Goal: Task Accomplishment & Management: Manage account settings

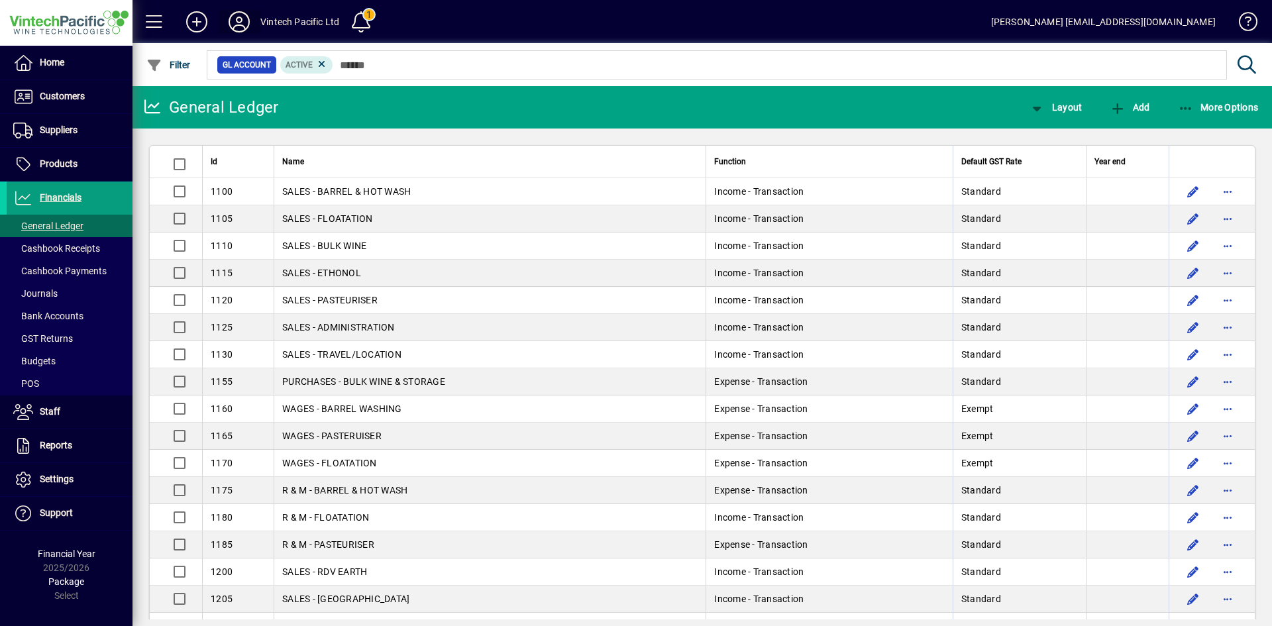
click at [256, 18] on span at bounding box center [239, 22] width 42 height 32
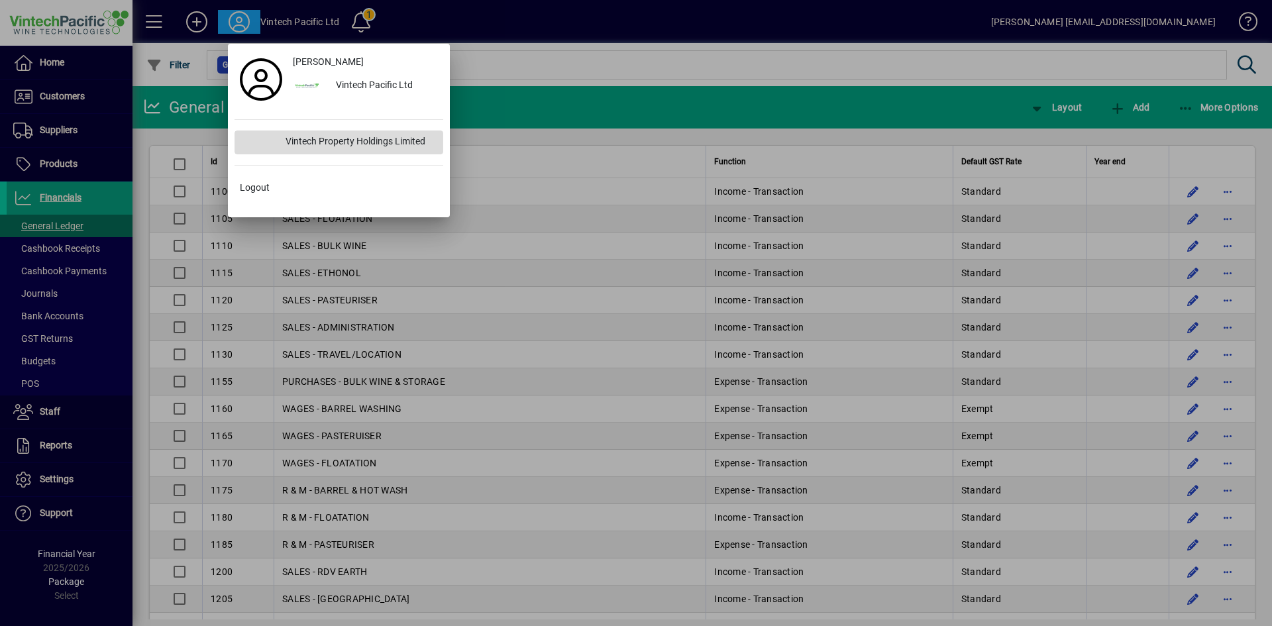
click at [349, 131] on div "Vintech Property Holdings Limited" at bounding box center [359, 143] width 168 height 24
